Goal: Task Accomplishment & Management: Use online tool/utility

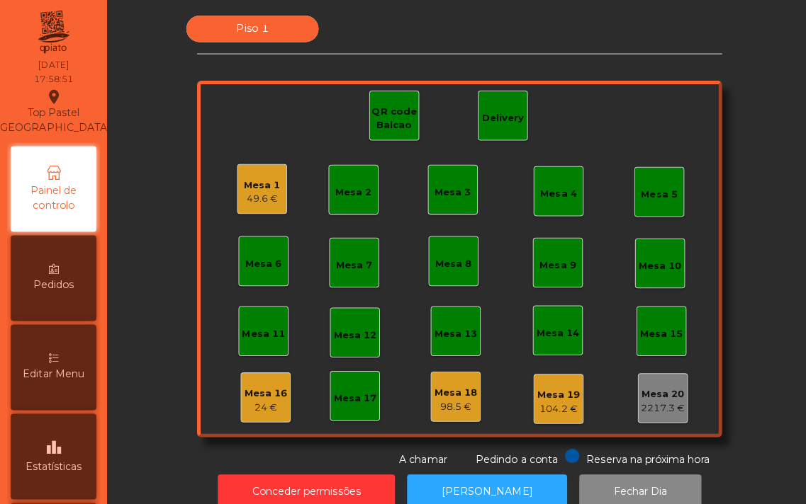
click at [251, 182] on div "Mesa 1" at bounding box center [260, 184] width 36 height 14
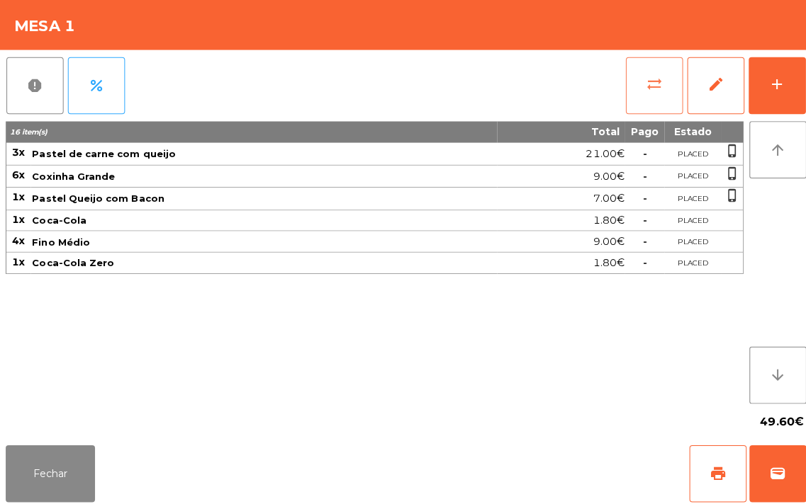
click at [643, 94] on button "sync_alt" at bounding box center [649, 85] width 57 height 57
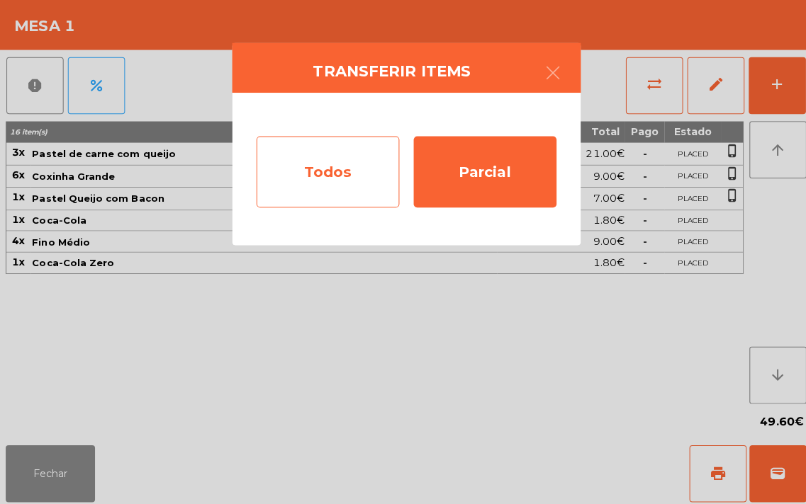
click at [320, 166] on div "Todos" at bounding box center [325, 170] width 142 height 71
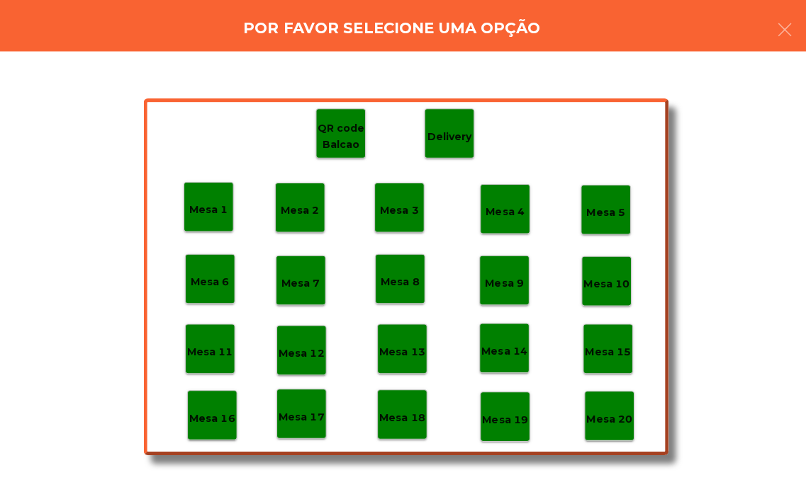
click at [505, 415] on p "Mesa 19" at bounding box center [500, 417] width 45 height 16
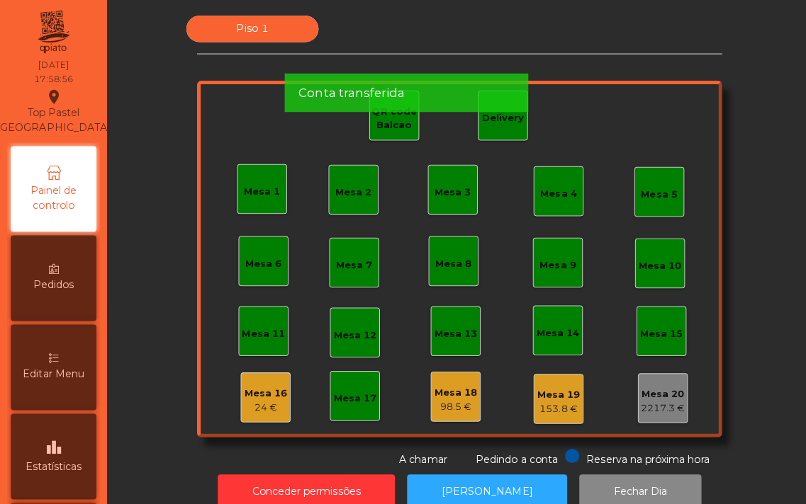
click at [264, 388] on div "Mesa 16" at bounding box center [263, 391] width 43 height 14
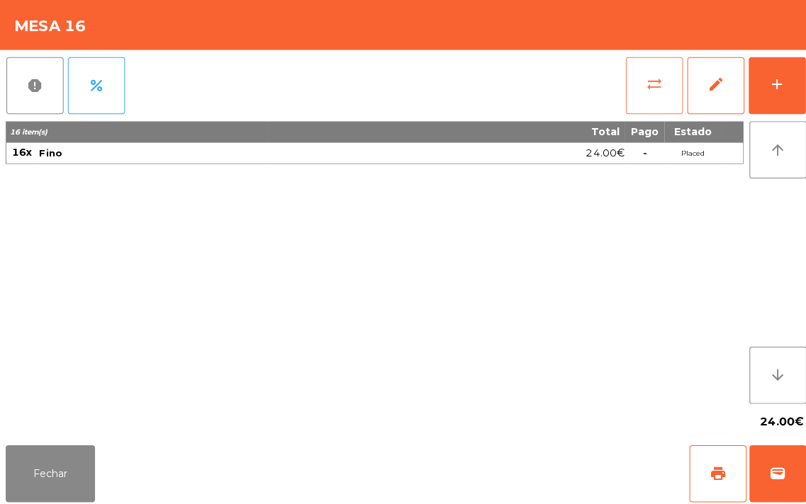
click at [627, 79] on button "sync_alt" at bounding box center [649, 85] width 57 height 57
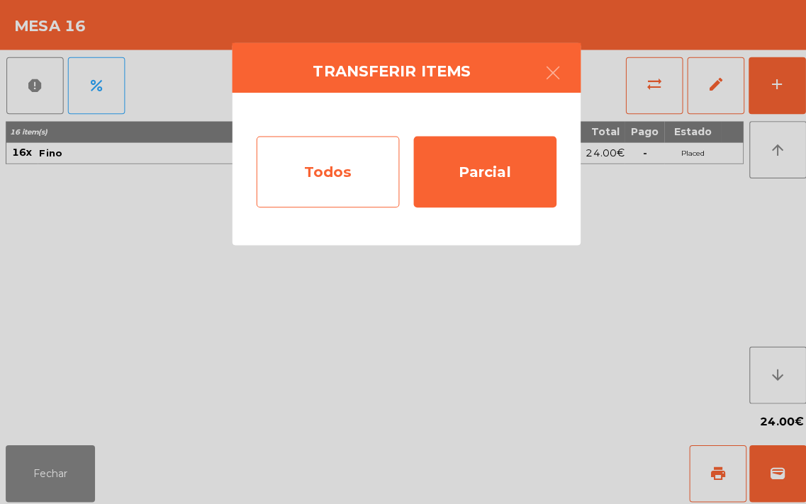
click at [322, 170] on div "Todos" at bounding box center [325, 170] width 142 height 71
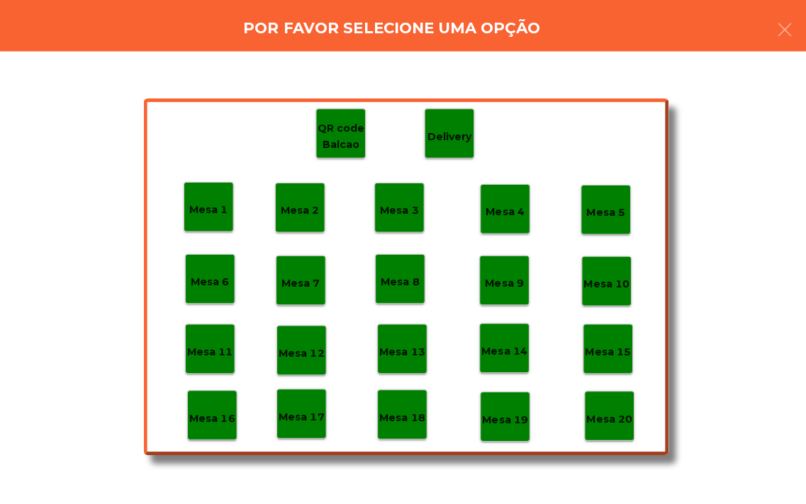
click at [496, 413] on p "Mesa 19" at bounding box center [500, 417] width 45 height 16
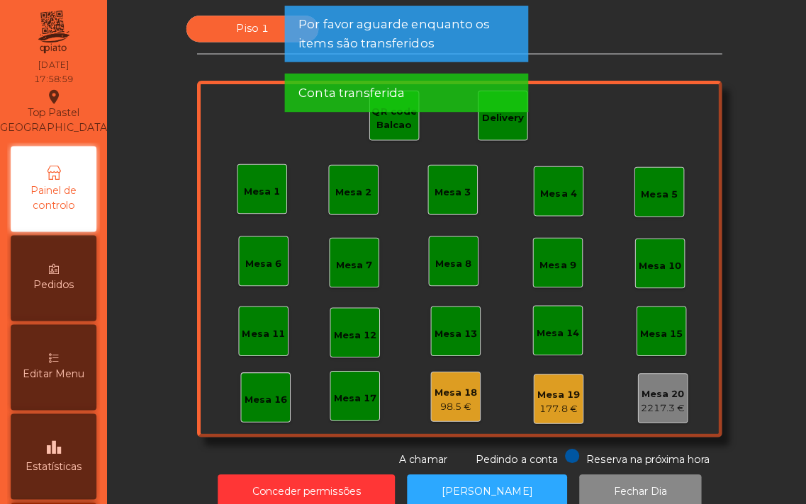
click at [439, 399] on div "98.5 €" at bounding box center [452, 404] width 43 height 14
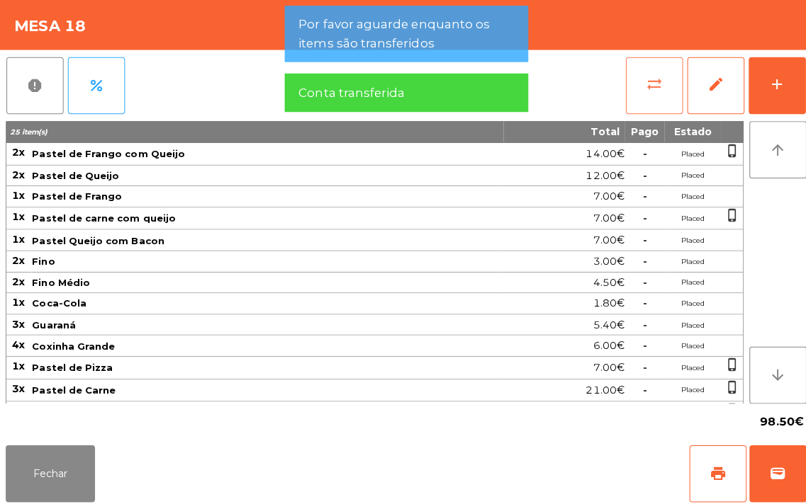
click at [650, 79] on span "sync_alt" at bounding box center [648, 83] width 17 height 17
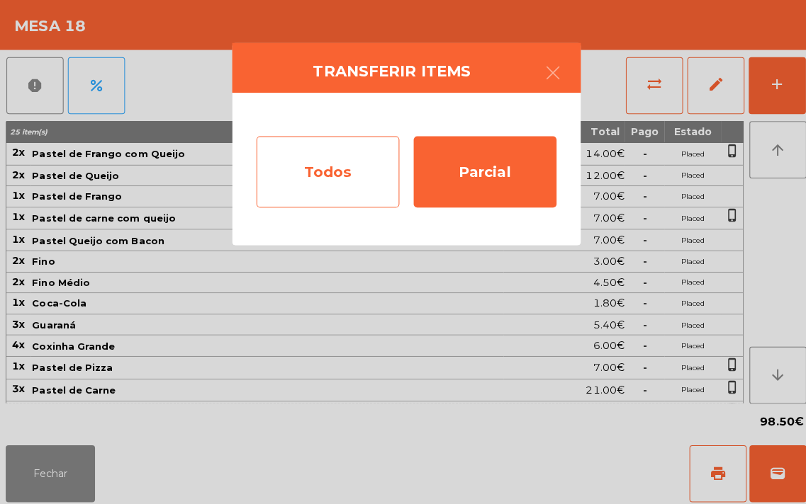
click at [323, 164] on div "Todos" at bounding box center [325, 170] width 142 height 71
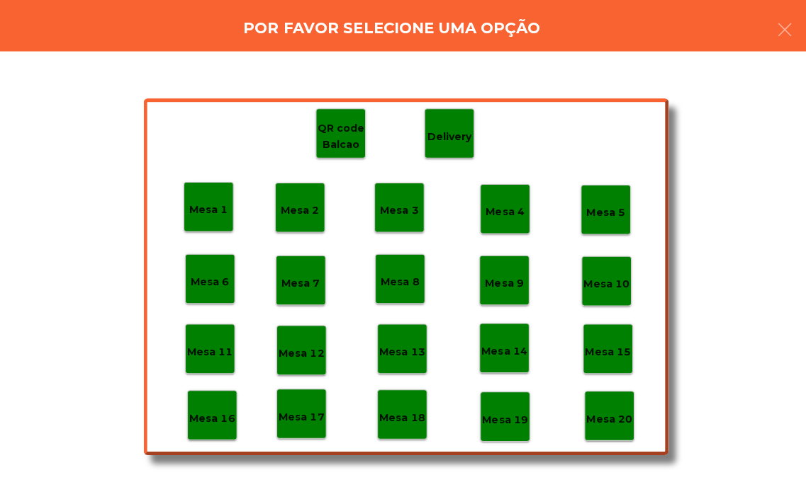
click at [499, 399] on div "Mesa 19" at bounding box center [501, 414] width 50 height 50
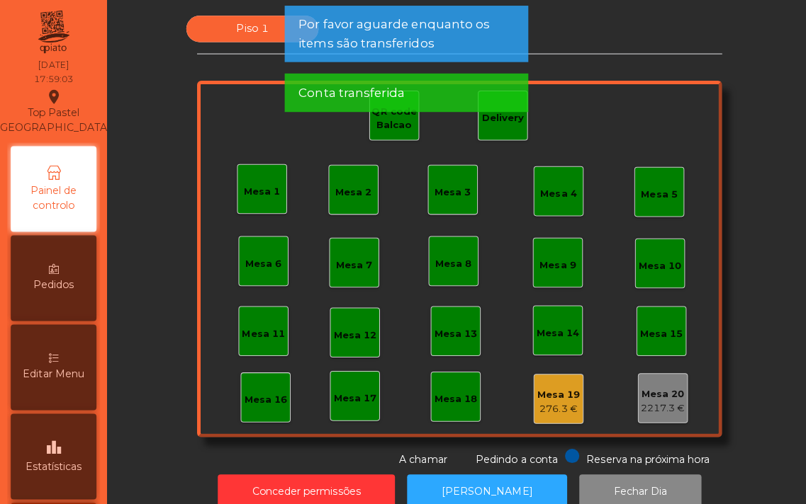
click at [634, 93] on div "Mesa 1 Mesa 2 Mesa 3 Mesa 4 Mesa 5 Mesa 6 Mesa 7 Mesa 8 Mesa 9 Mesa 10 Mesa 11 …" at bounding box center [456, 257] width 521 height 354
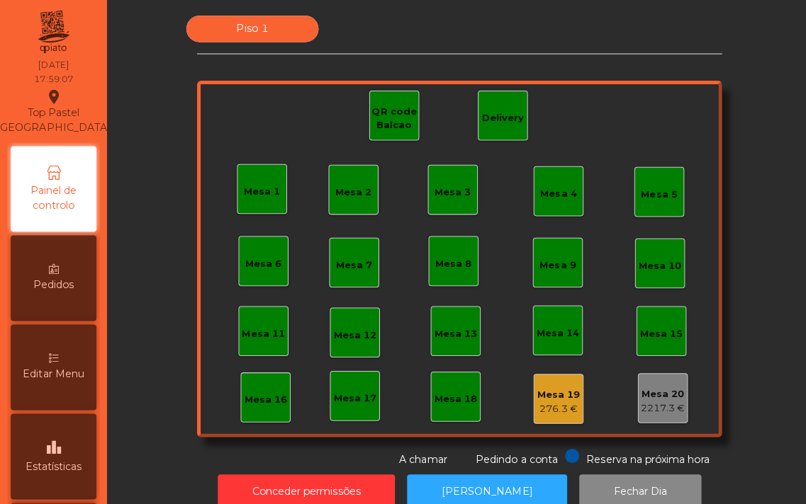
click at [623, 120] on div "Mesa 1 Mesa 2 Mesa 3 Mesa 4 Mesa 5 Mesa 6 Mesa 7 Mesa 8 Mesa 9 Mesa 10 Mesa 11 …" at bounding box center [456, 257] width 521 height 354
click at [62, 379] on div "Editar Menu" at bounding box center [53, 364] width 85 height 85
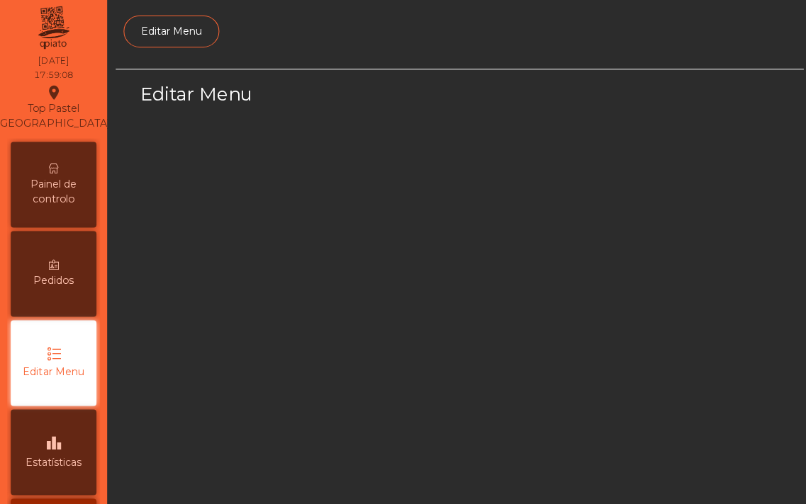
scroll to position [90, 0]
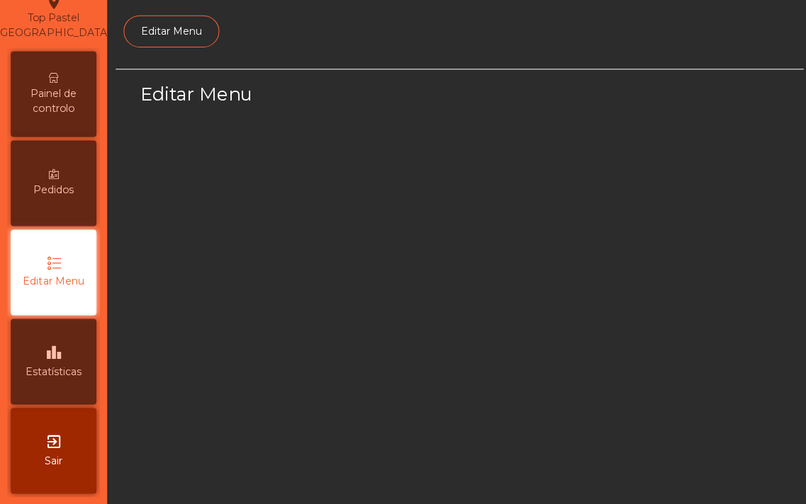
select select "*"
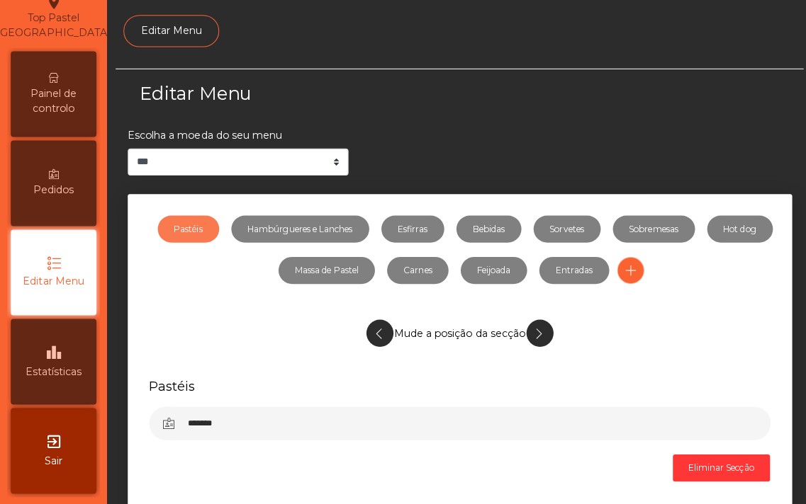
scroll to position [0, 0]
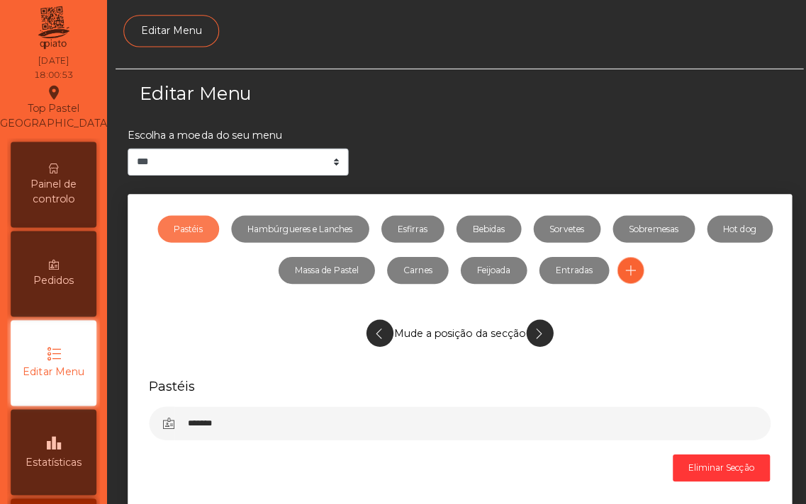
click at [41, 181] on span "Painel de controlo" at bounding box center [53, 195] width 78 height 30
